Goal: Task Accomplishment & Management: Use online tool/utility

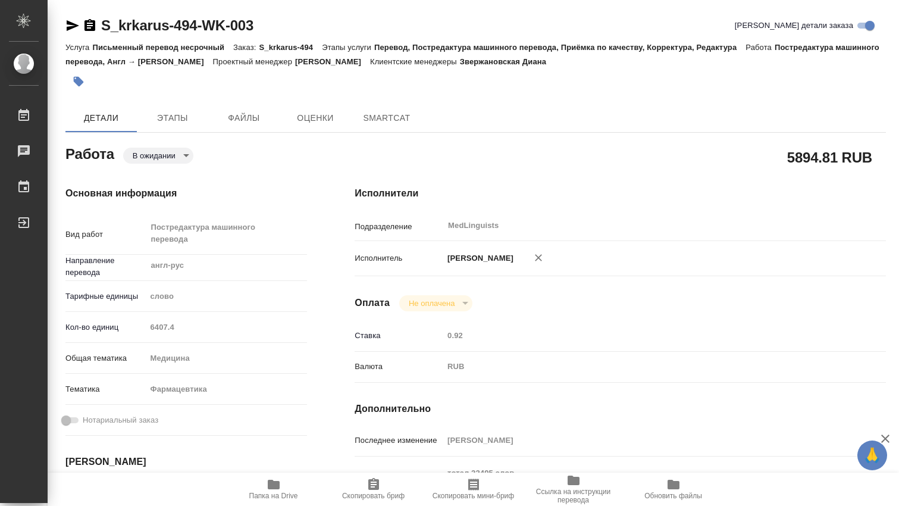
type textarea "x"
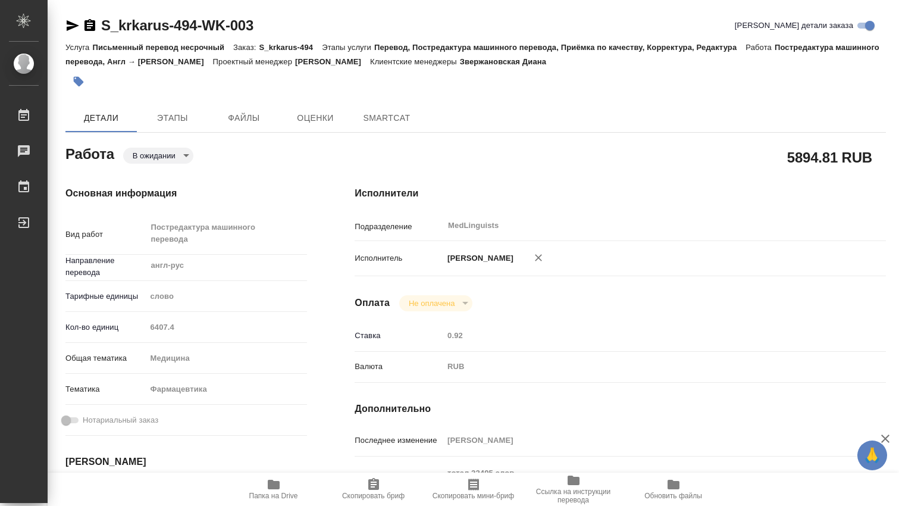
type textarea "x"
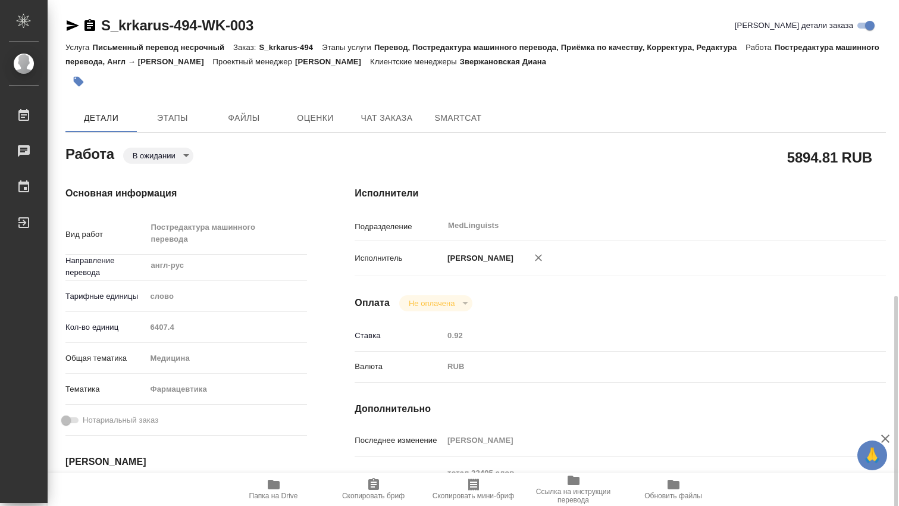
scroll to position [198, 0]
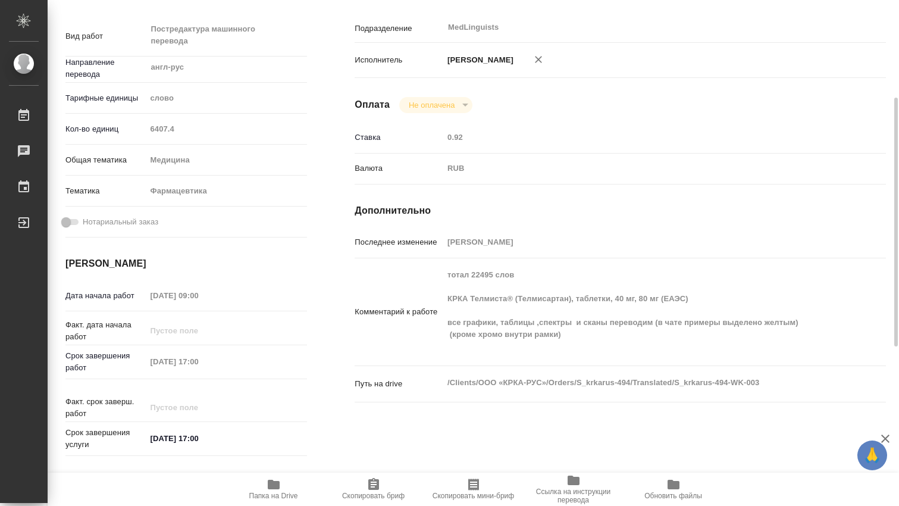
type textarea "x"
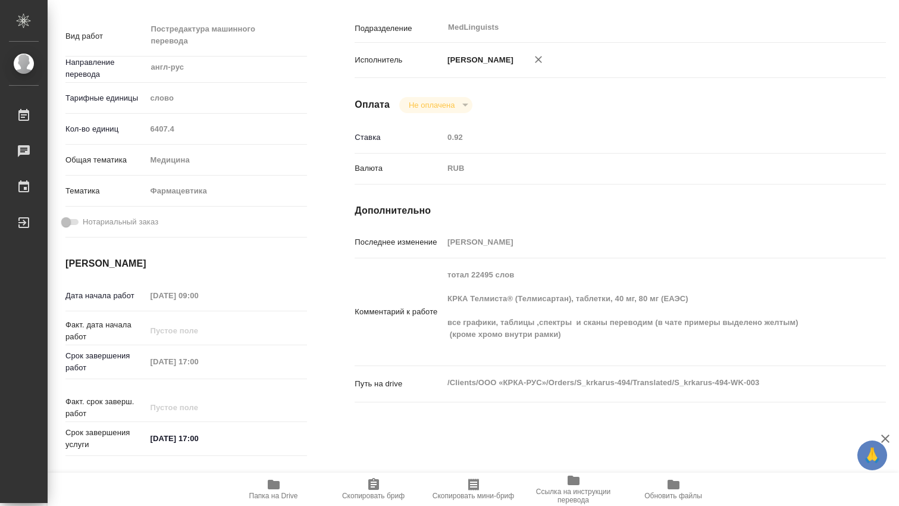
type textarea "x"
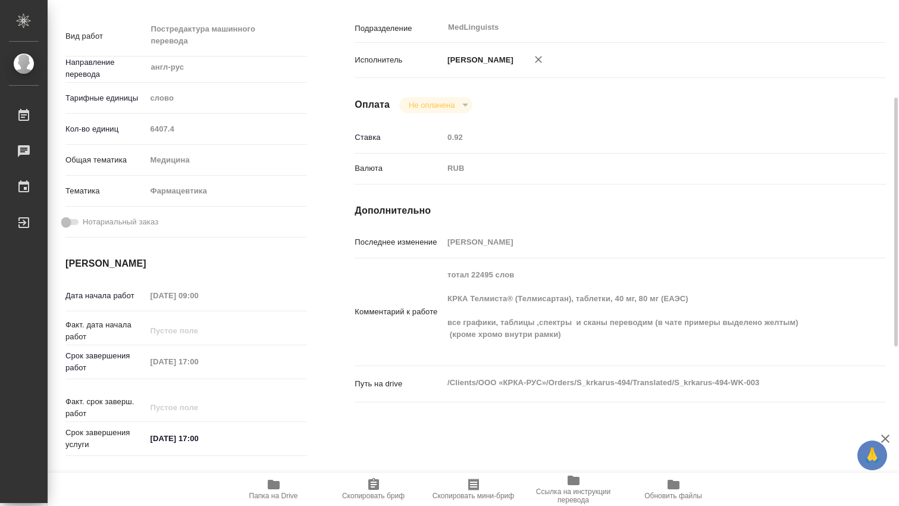
scroll to position [0, 0]
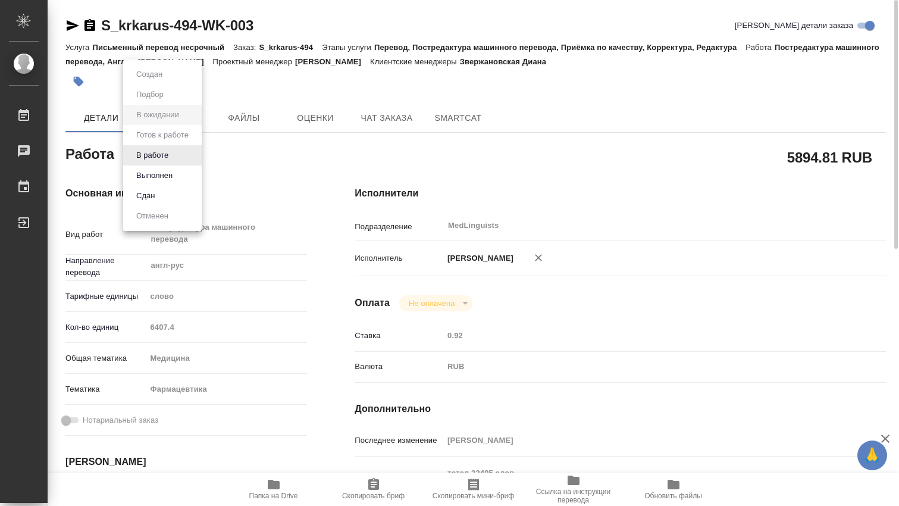
click at [192, 153] on body "🙏 .cls-1 fill:#fff; AWATERA [PERSON_NAME] 0 Чаты График Выйти S_krkarus-494-WK-…" at bounding box center [449, 253] width 899 height 506
click at [620, 171] on div at bounding box center [449, 253] width 899 height 506
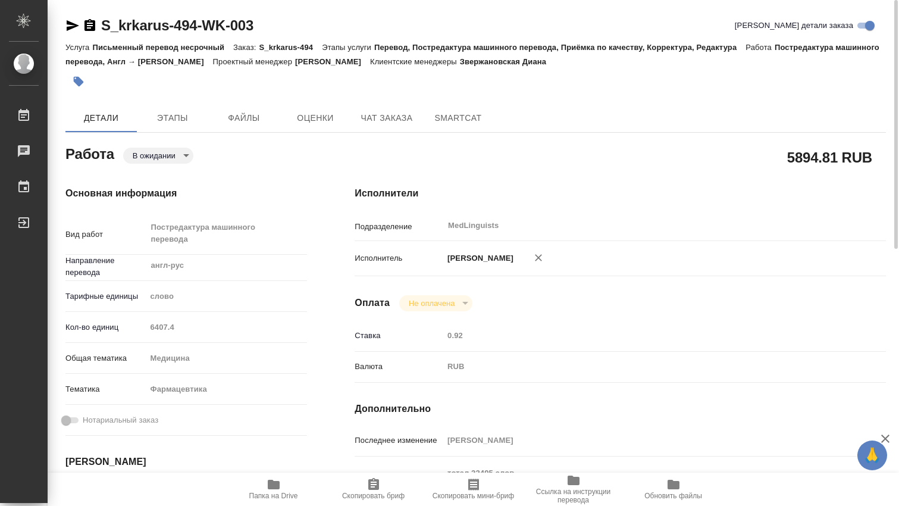
click at [193, 157] on body "🙏 .cls-1 fill:#fff; AWATERA [PERSON_NAME] 0 Чаты График Выйти S_krkarus-494-WK-…" at bounding box center [449, 253] width 899 height 506
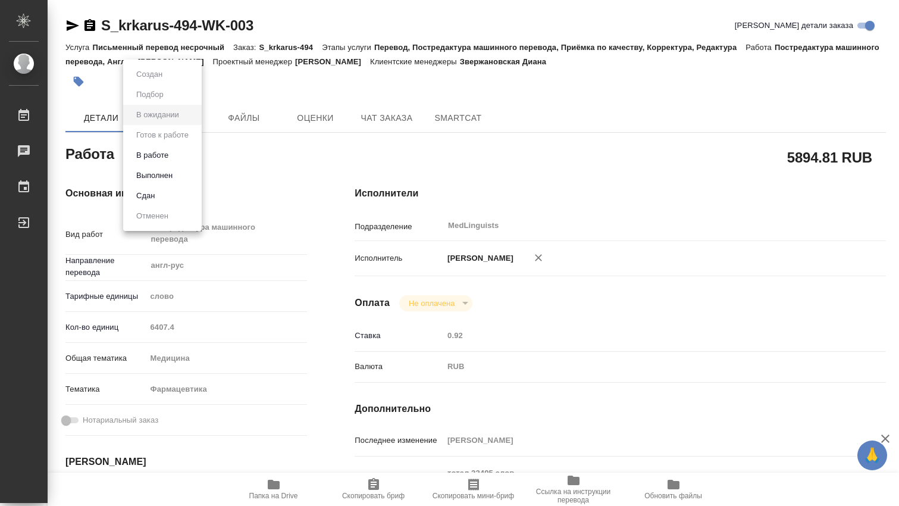
click at [186, 153] on li "В работе" at bounding box center [162, 155] width 79 height 20
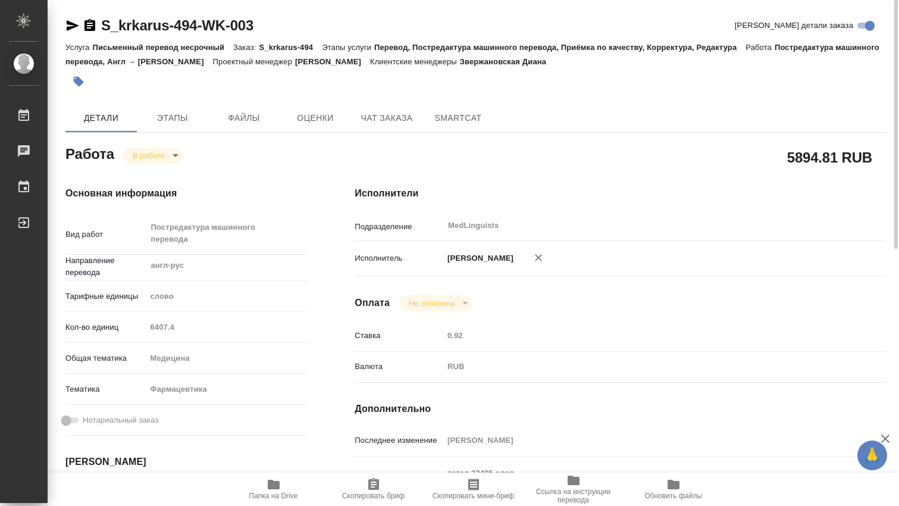
type textarea "x"
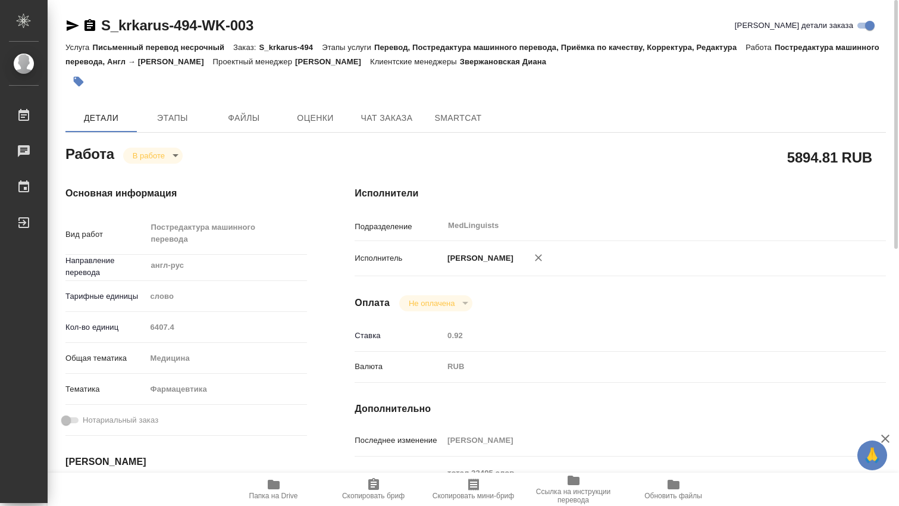
type textarea "x"
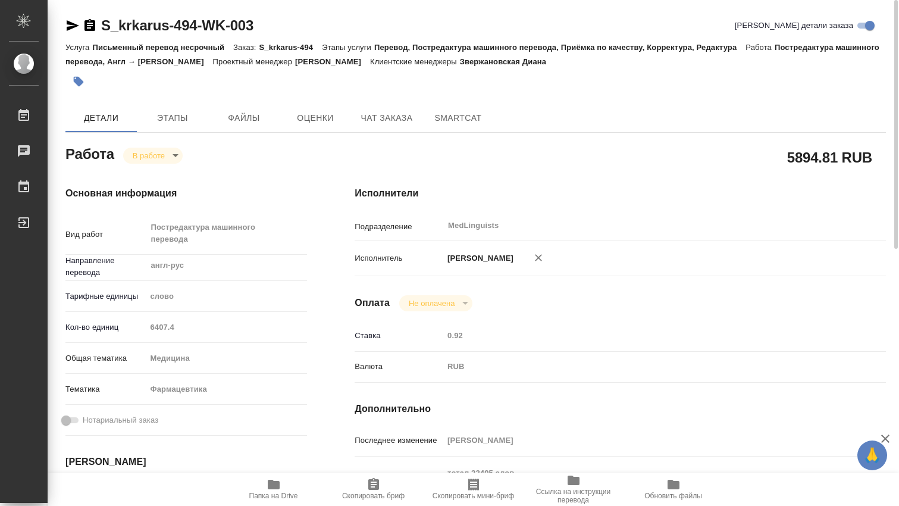
type textarea "x"
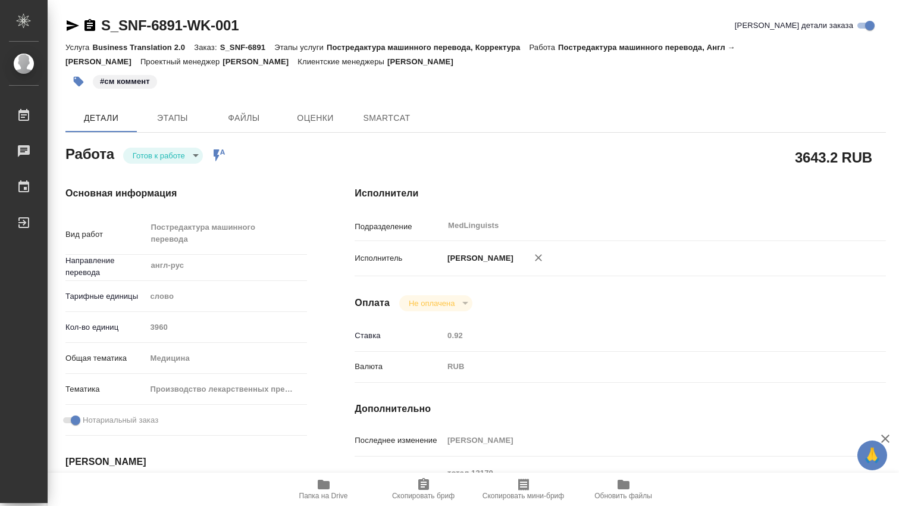
type textarea "x"
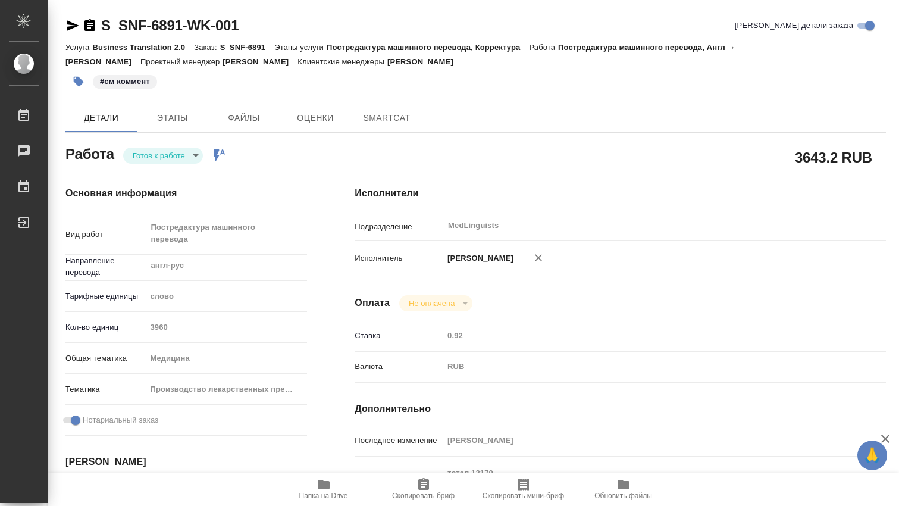
type textarea "x"
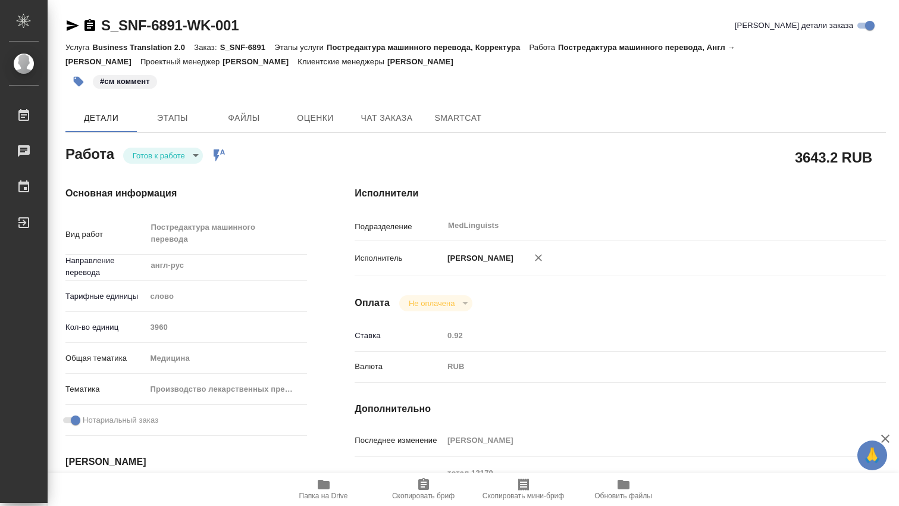
type textarea "x"
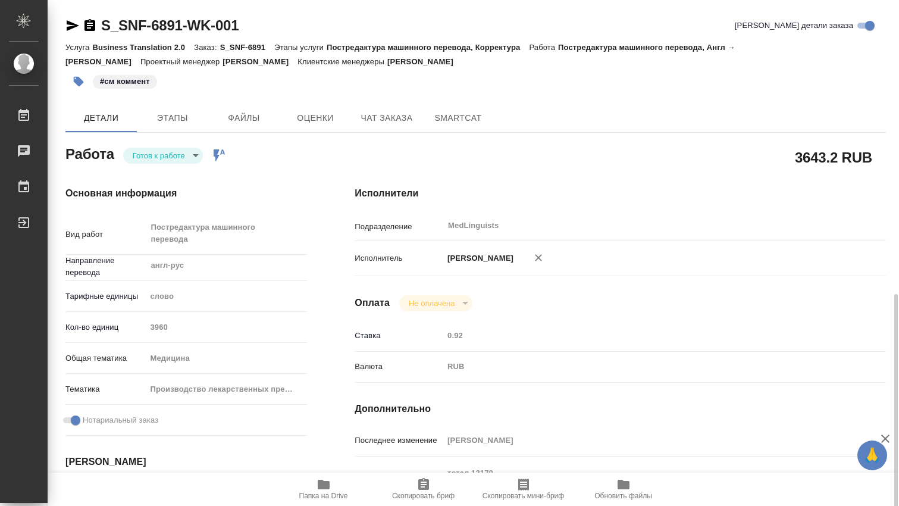
scroll to position [198, 0]
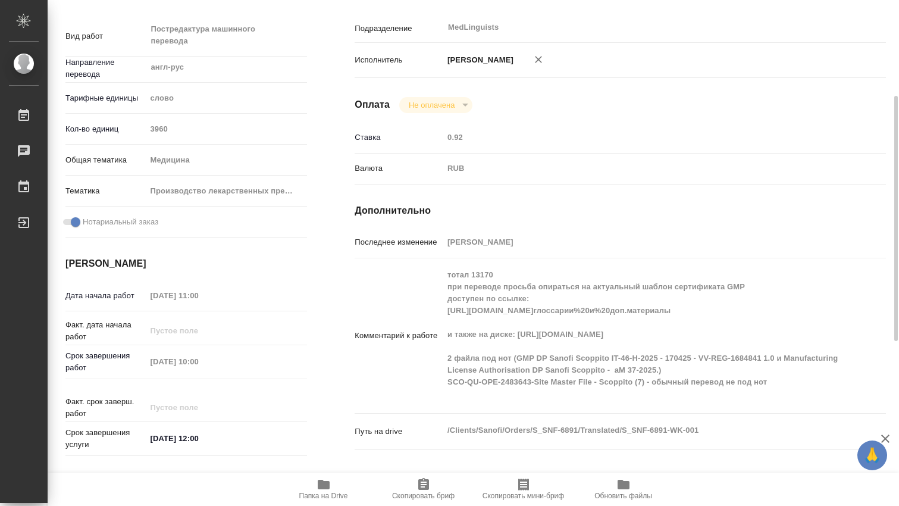
type textarea "x"
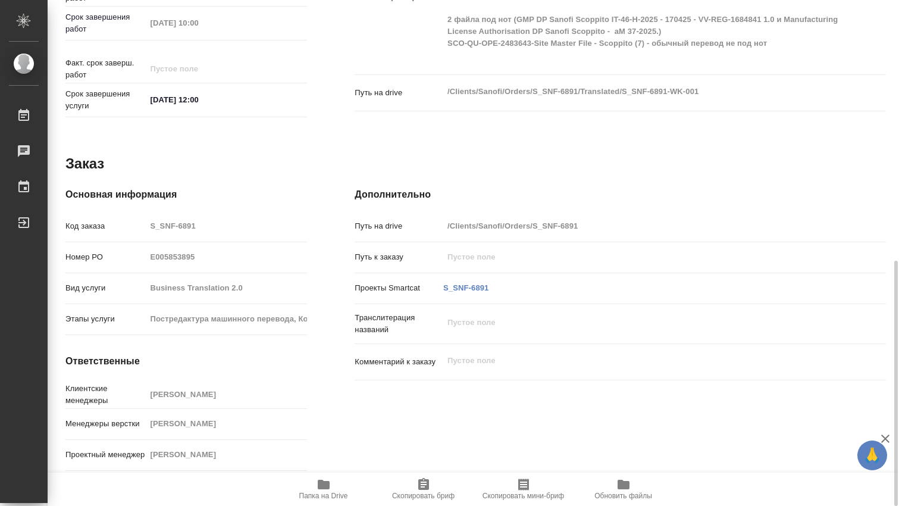
scroll to position [0, 0]
